Goal: Information Seeking & Learning: Learn about a topic

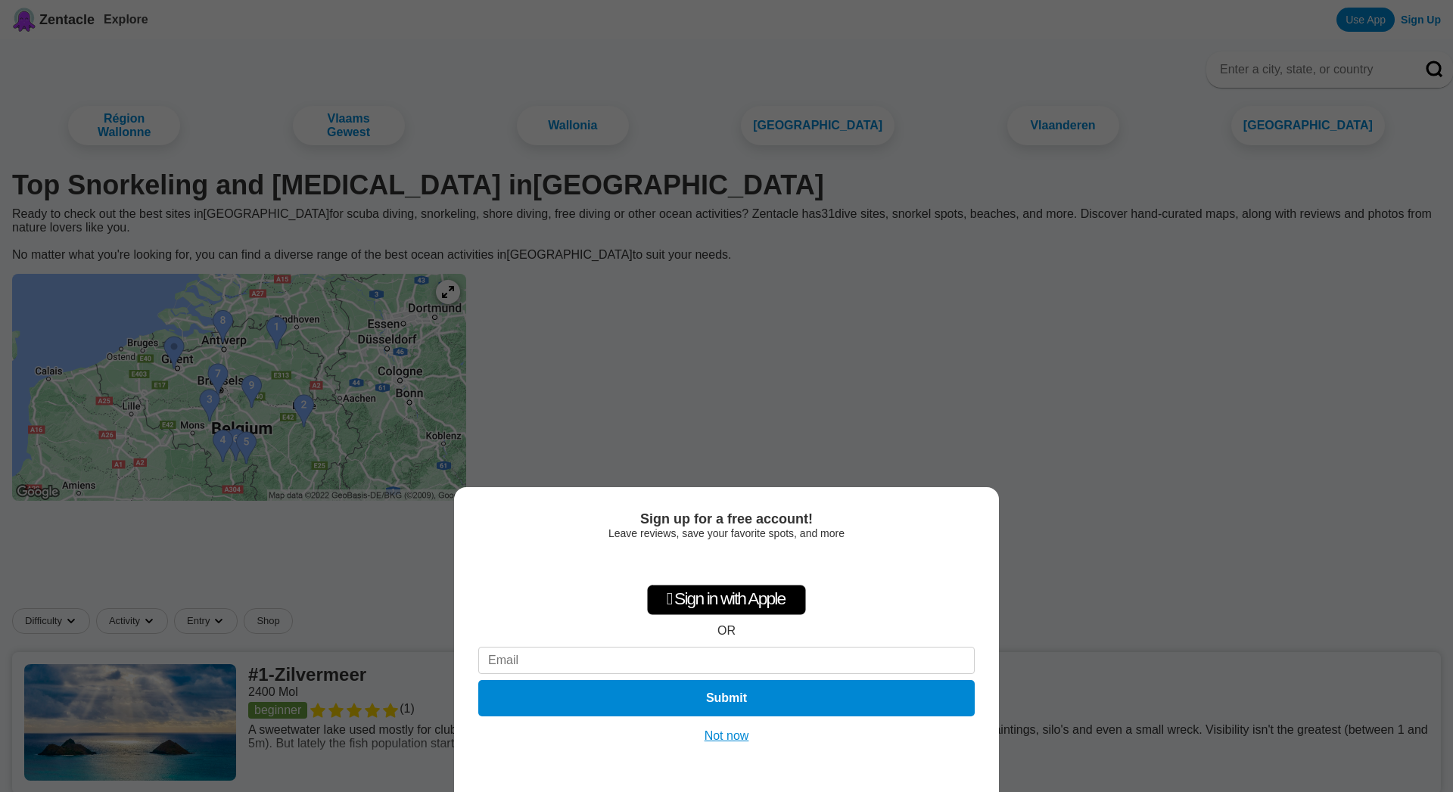
click at [725, 736] on button "Not now" at bounding box center [727, 736] width 54 height 15
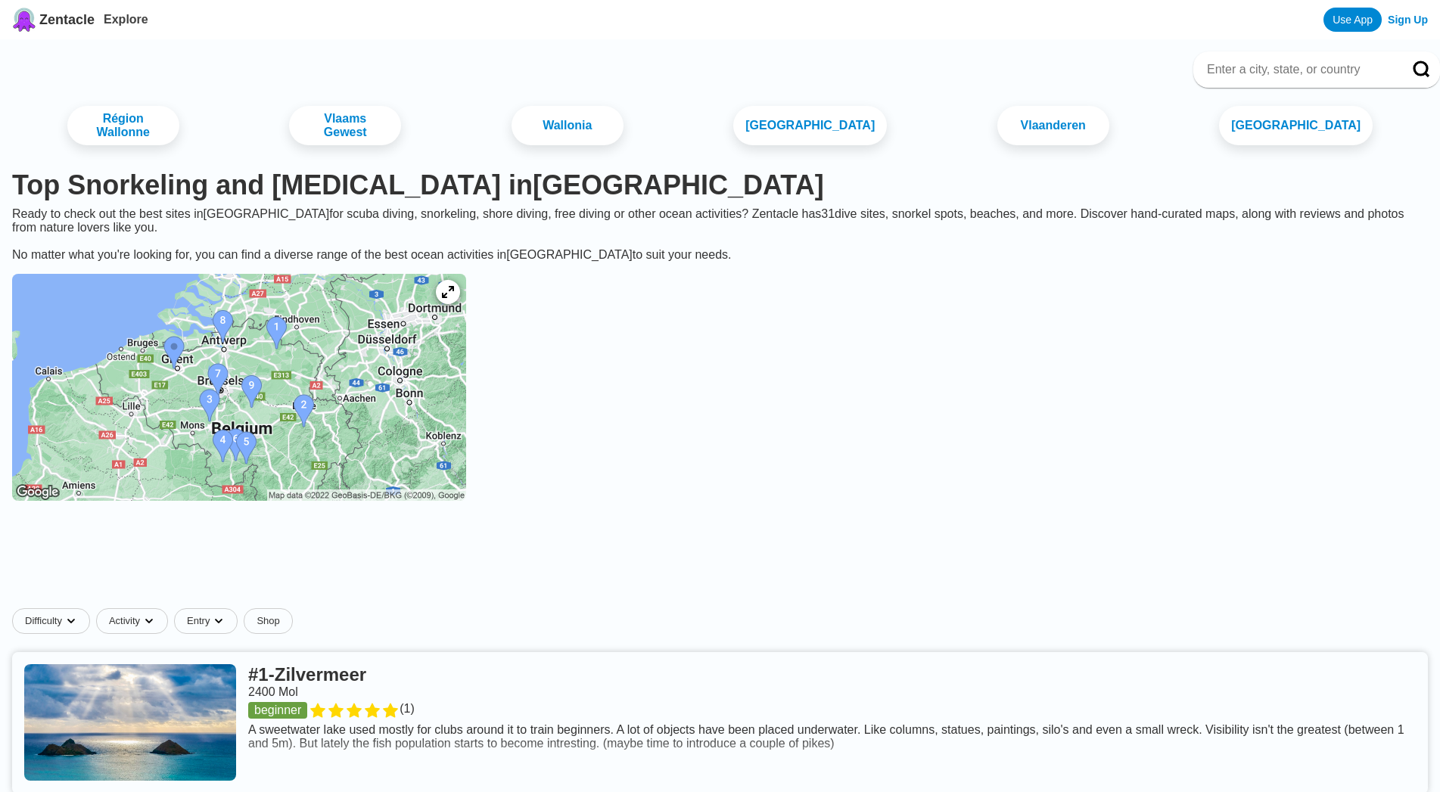
click at [225, 363] on img at bounding box center [239, 387] width 454 height 227
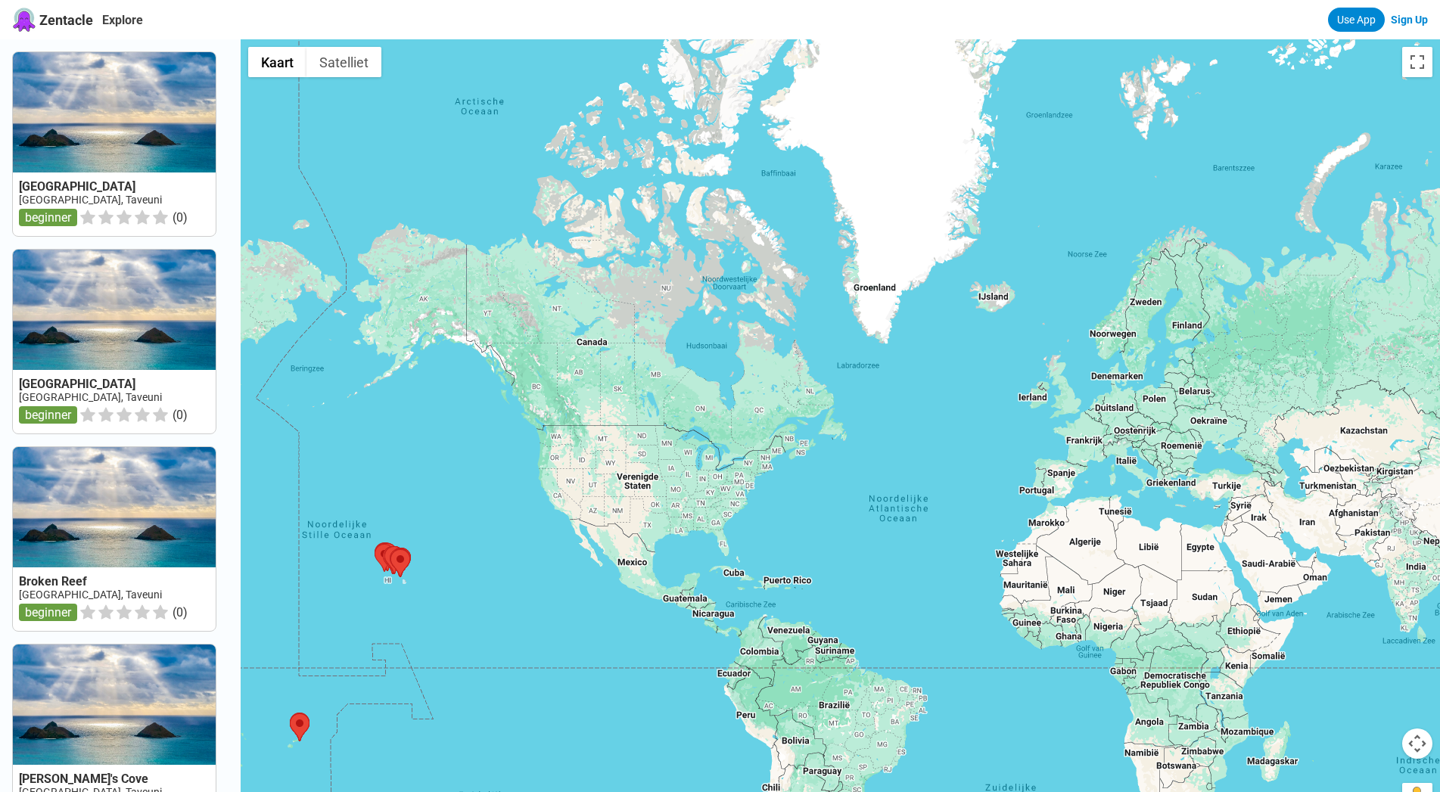
drag, startPoint x: 1153, startPoint y: 356, endPoint x: 526, endPoint y: 545, distance: 655.0
click at [526, 545] on div at bounding box center [840, 435] width 1199 height 792
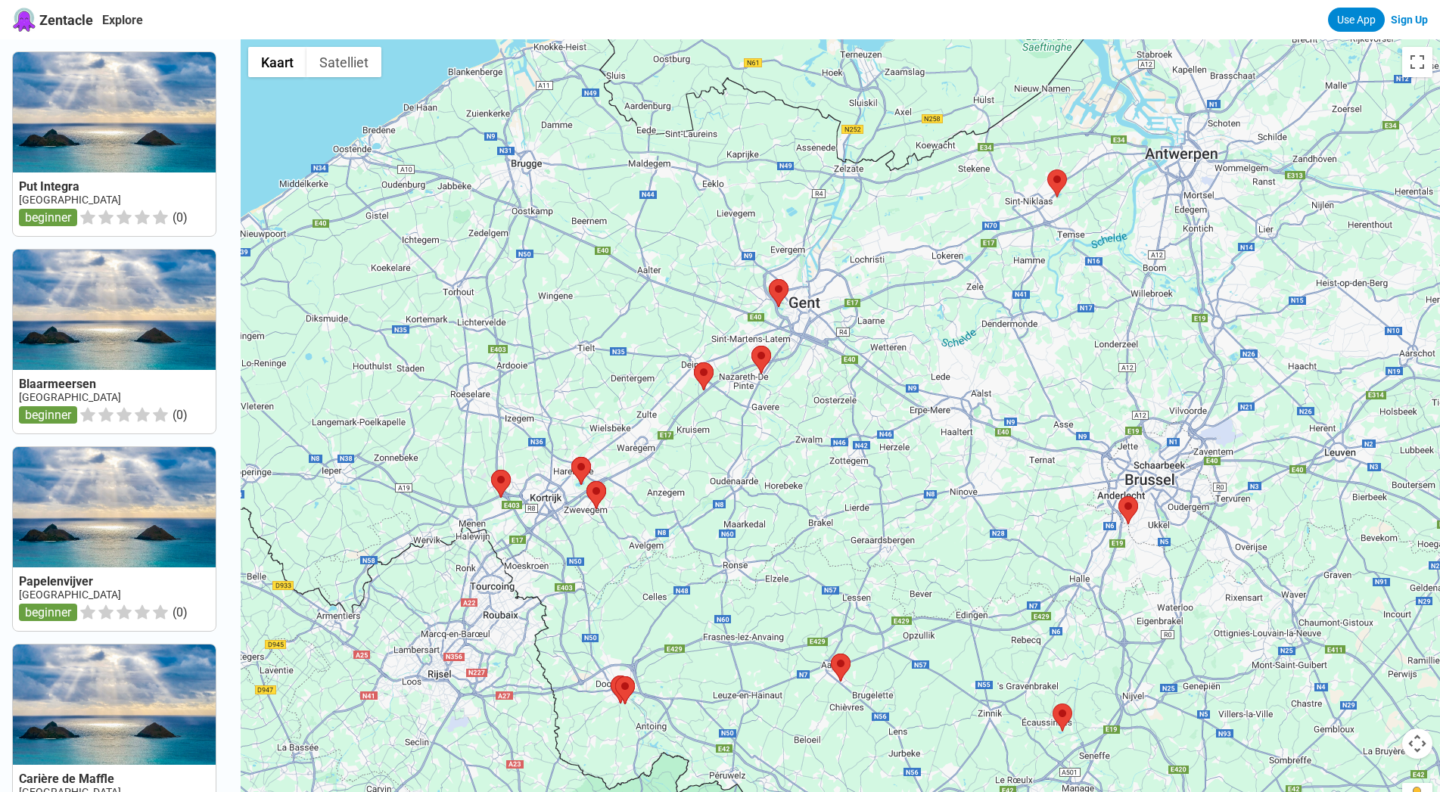
click at [769, 279] on area at bounding box center [769, 279] width 0 height 0
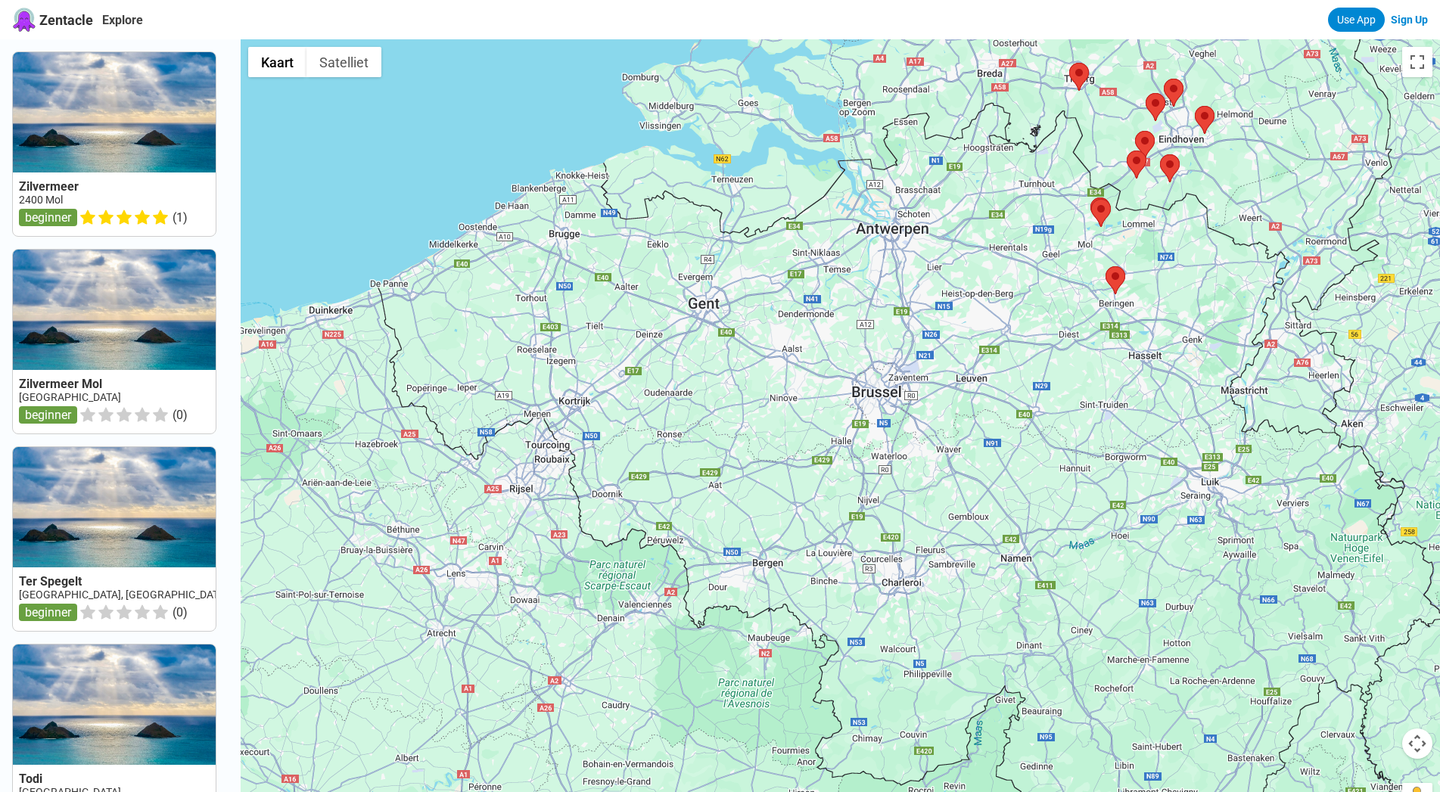
drag, startPoint x: 583, startPoint y: 510, endPoint x: 848, endPoint y: 298, distance: 339.7
click at [848, 298] on div at bounding box center [840, 435] width 1199 height 792
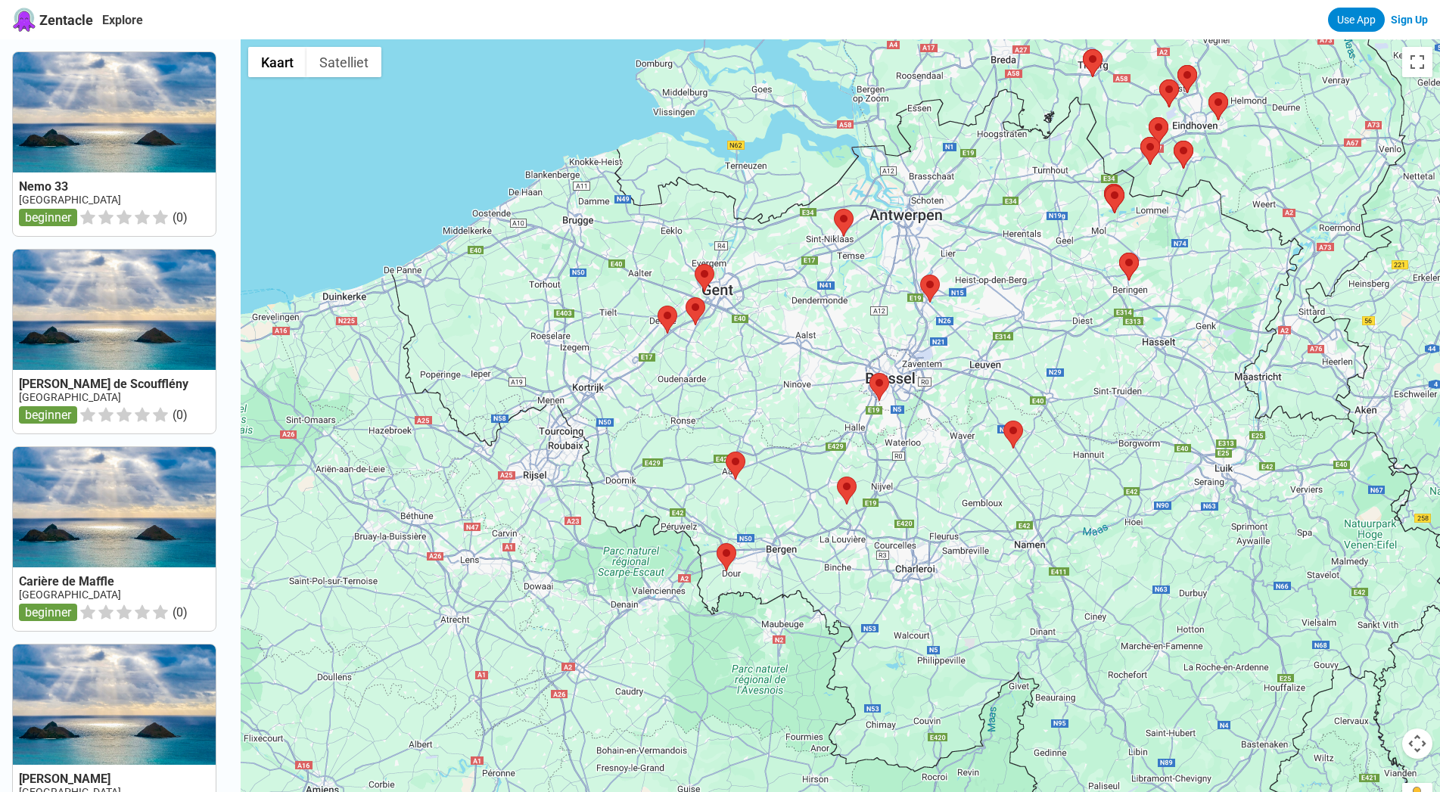
click at [884, 400] on img at bounding box center [879, 387] width 20 height 28
click at [869, 373] on area at bounding box center [869, 373] width 0 height 0
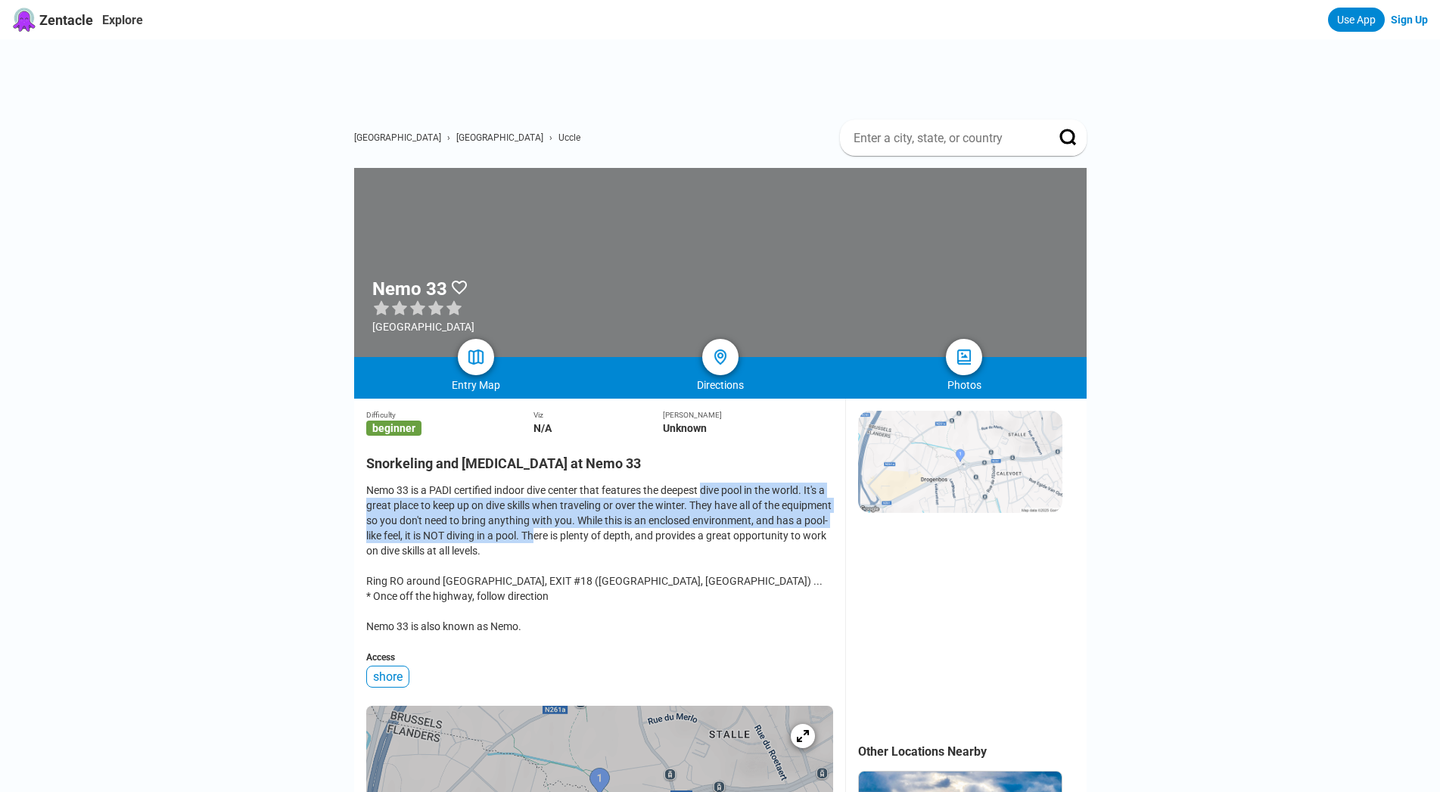
drag, startPoint x: 686, startPoint y: 505, endPoint x: 586, endPoint y: 537, distance: 104.8
click at [586, 537] on div "Nemo 33 is a PADI certified indoor dive center that features the deepest dive p…" at bounding box center [599, 558] width 467 height 151
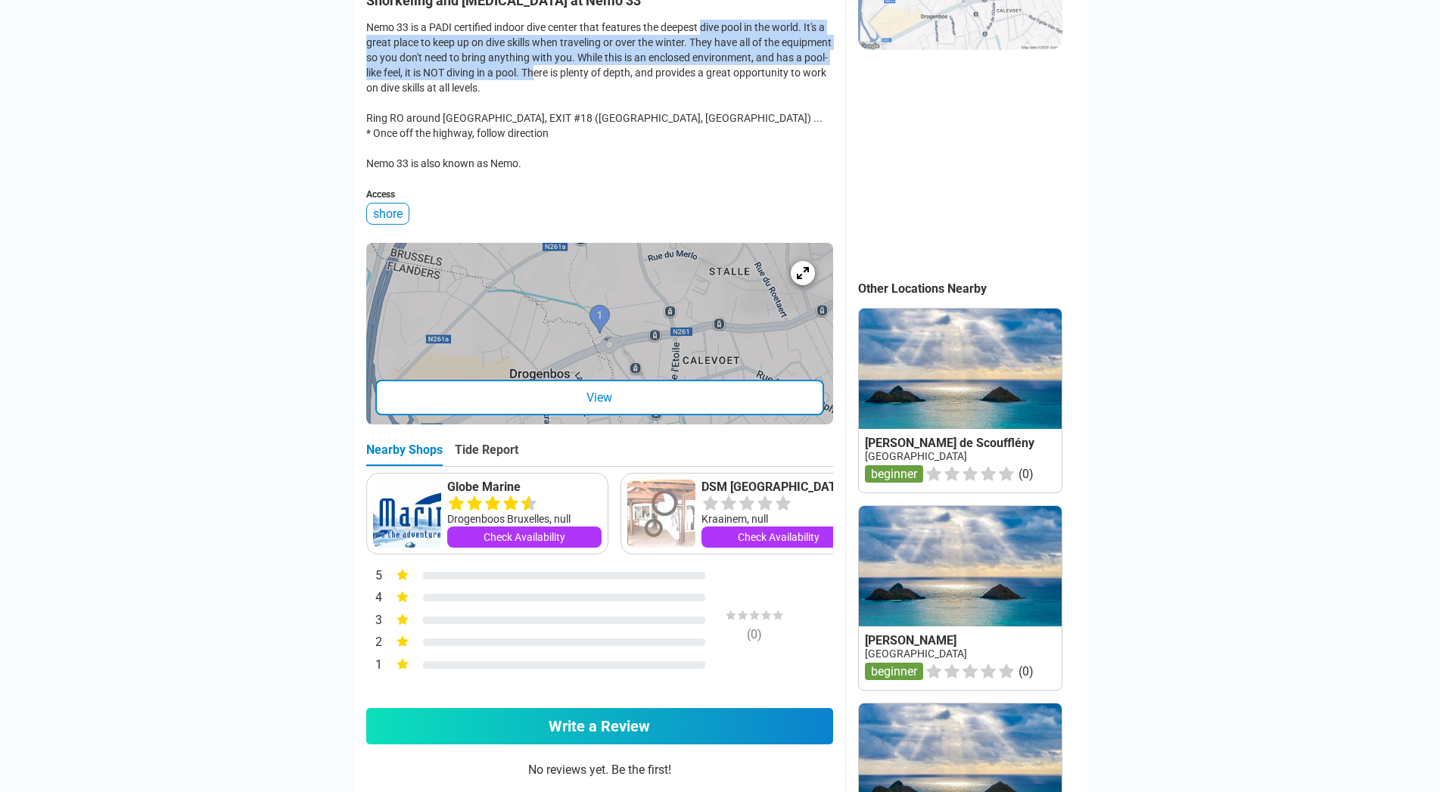
scroll to position [849, 0]
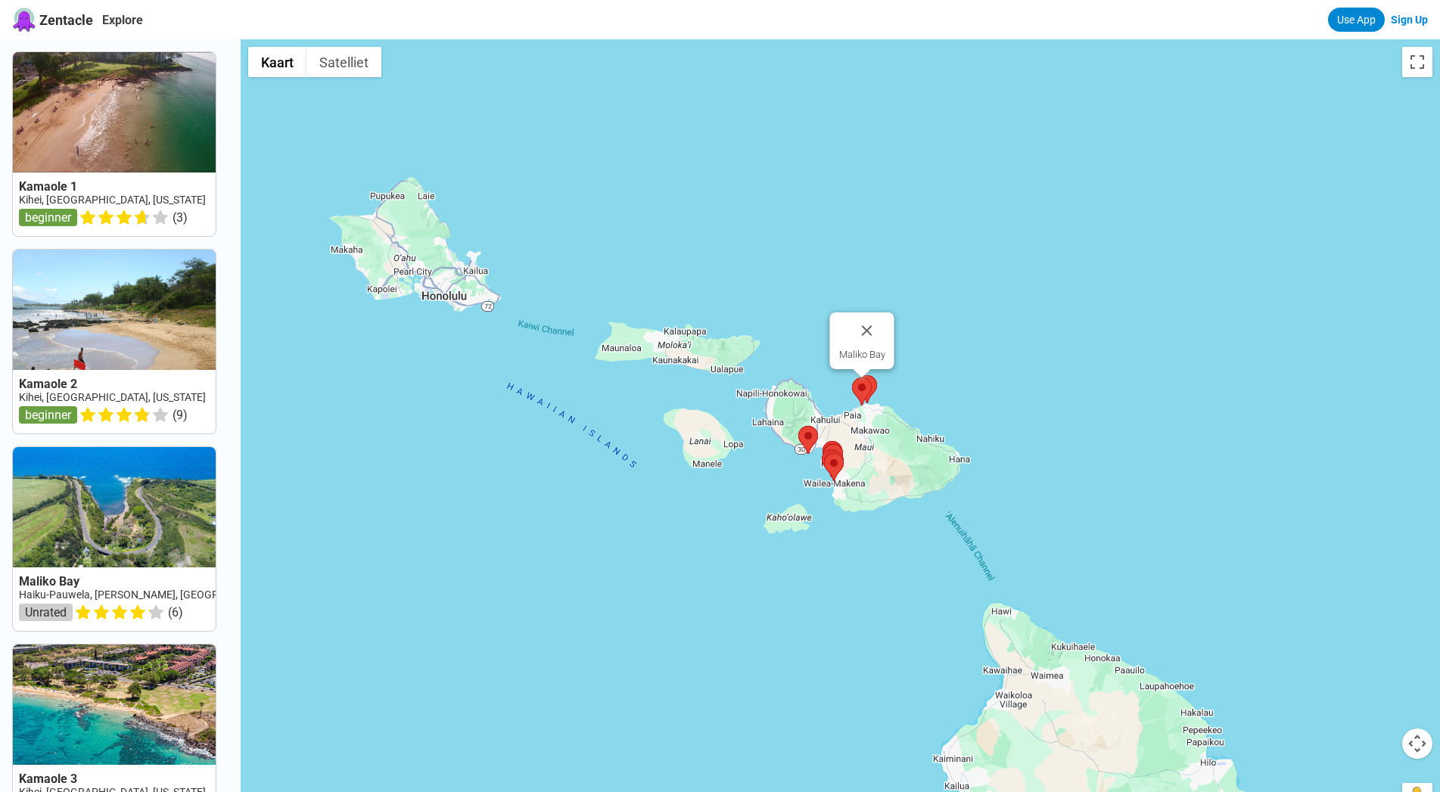
click at [852, 377] on area at bounding box center [852, 377] width 0 height 0
